Goal: Task Accomplishment & Management: Manage account settings

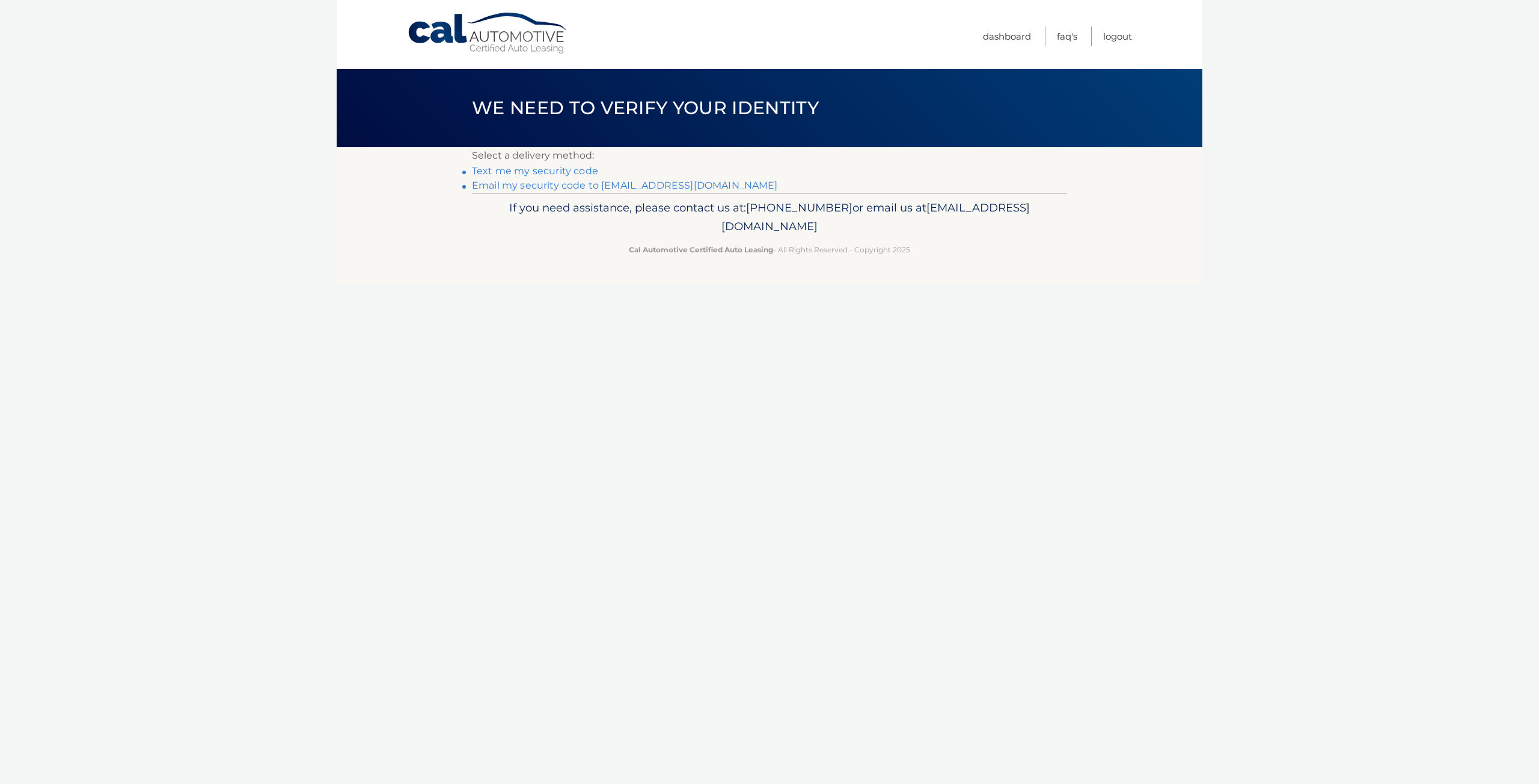
click at [511, 174] on link "Text me my security code" at bounding box center [535, 171] width 126 height 12
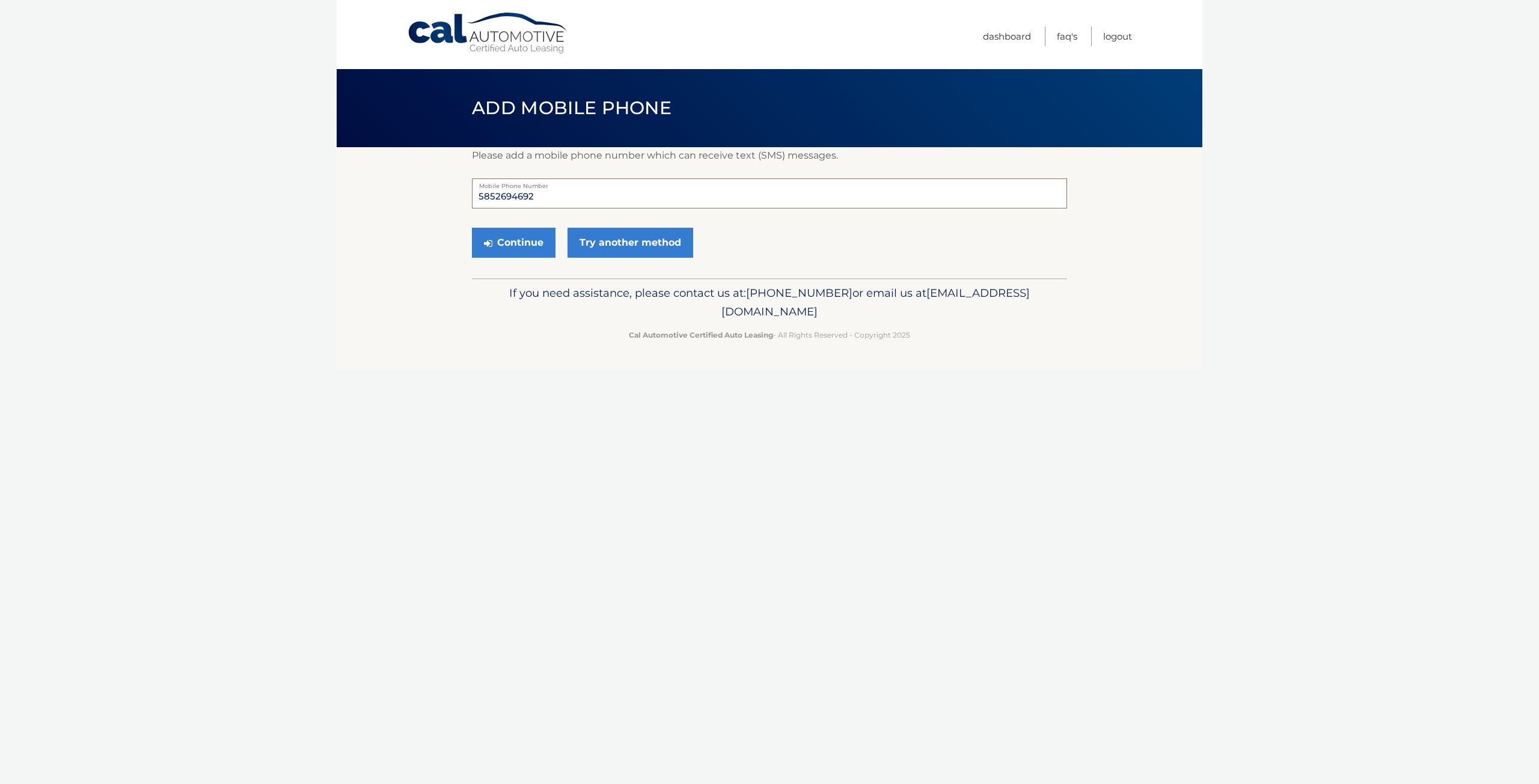
drag, startPoint x: 543, startPoint y: 199, endPoint x: 353, endPoint y: 200, distance: 190.0
click at [354, 200] on section "Please add a mobile phone number which can receive text (SMS) messages. 5852694…" at bounding box center [769, 212] width 865 height 131
type input "5854471162"
click at [521, 252] on button "Continue" at bounding box center [513, 243] width 83 height 30
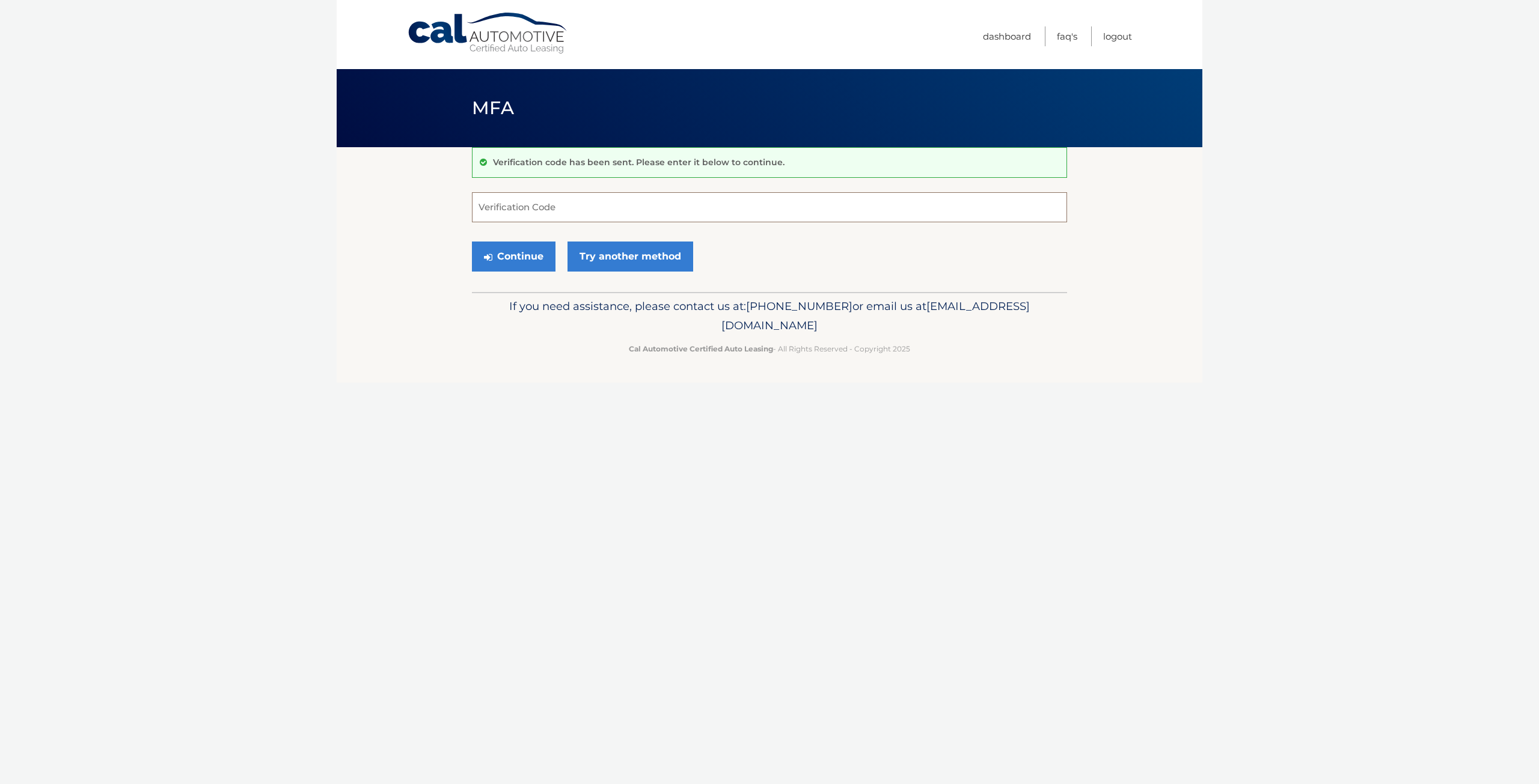
click at [532, 211] on input "Verification Code" at bounding box center [770, 208] width 595 height 30
type input "071421"
click at [524, 256] on button "Continue" at bounding box center [513, 257] width 83 height 30
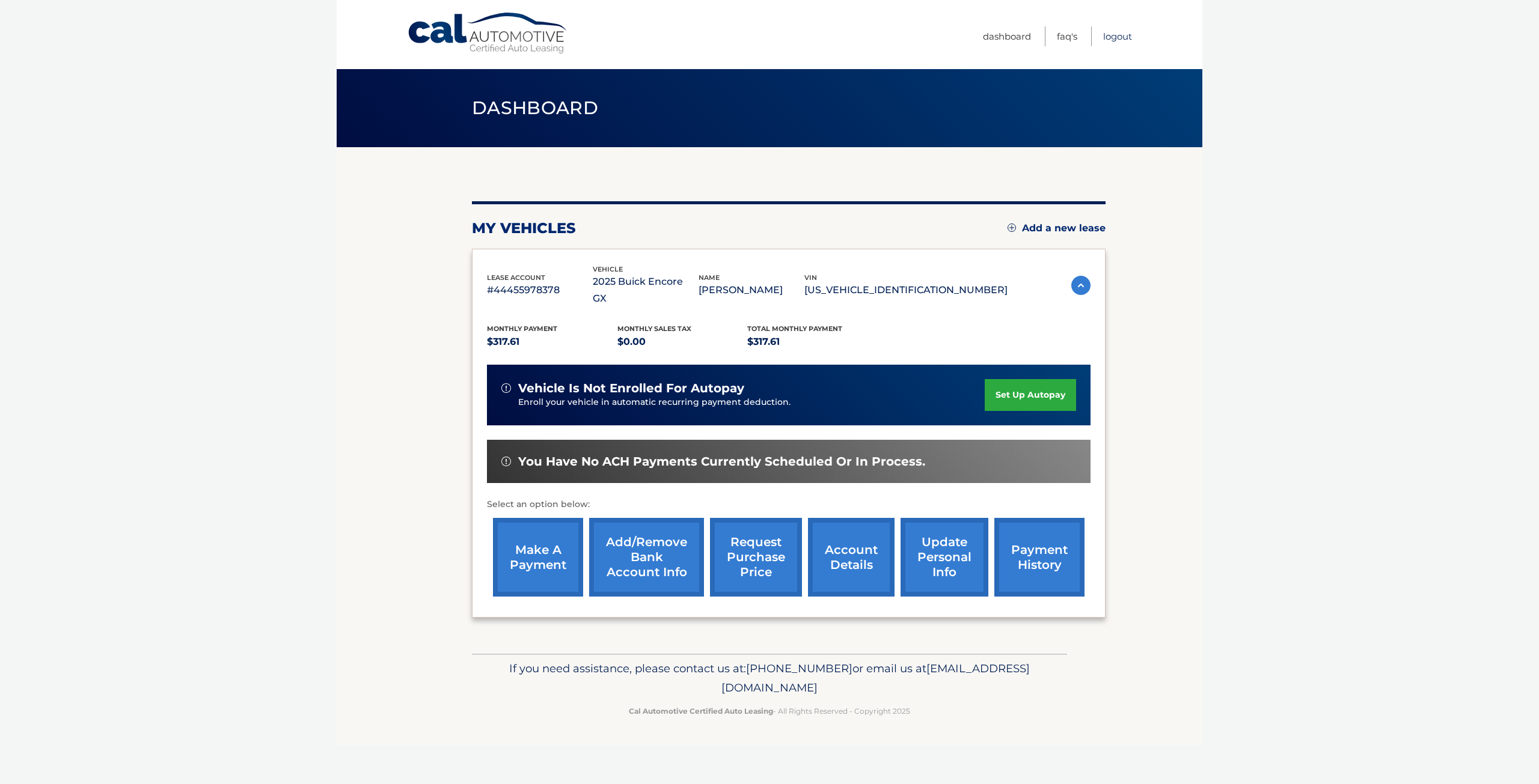
click at [1123, 37] on link "Logout" at bounding box center [1117, 36] width 29 height 20
